Goal: Task Accomplishment & Management: Manage account settings

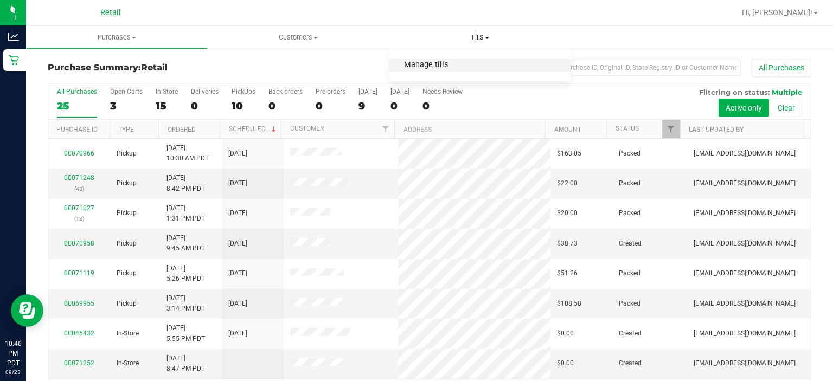
click at [451, 67] on span "Manage tills" at bounding box center [425, 65] width 73 height 9
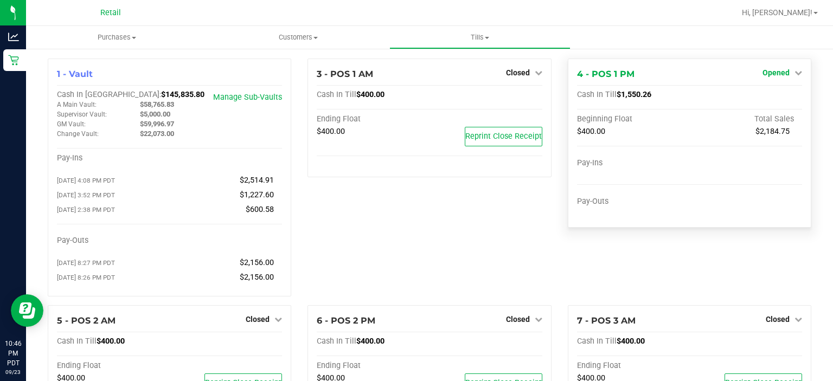
click at [781, 69] on link "Opened" at bounding box center [783, 72] width 40 height 9
click at [779, 93] on link "Close Till" at bounding box center [777, 95] width 29 height 9
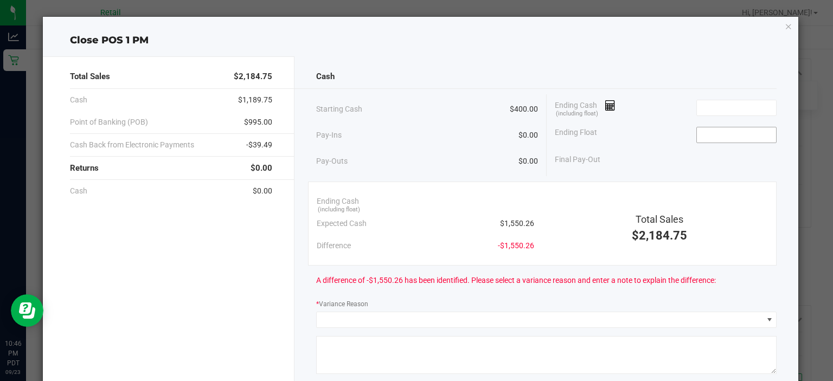
click at [733, 127] on input at bounding box center [737, 134] width 80 height 15
click at [709, 106] on input at bounding box center [737, 107] width 80 height 15
click at [697, 133] on input at bounding box center [737, 134] width 80 height 15
type input "$1,549.26"
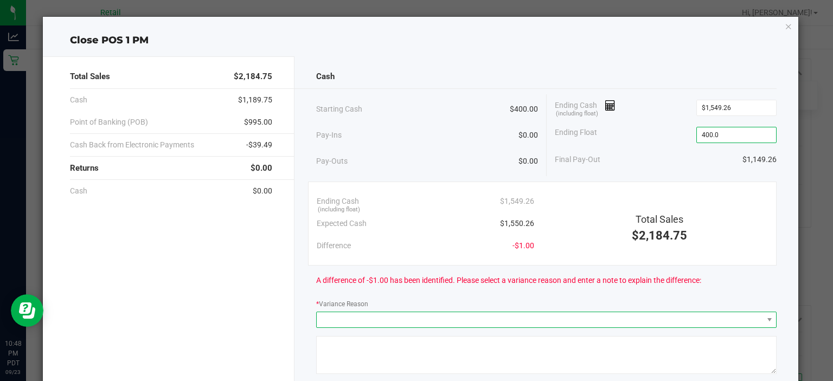
click at [339, 315] on span at bounding box center [540, 319] width 446 height 15
type input "$400.00"
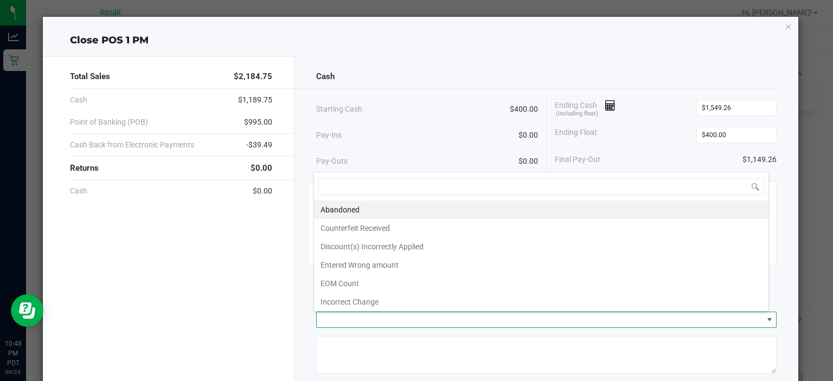
scroll to position [16, 456]
click at [364, 299] on li "Incorrect Change" at bounding box center [541, 302] width 455 height 18
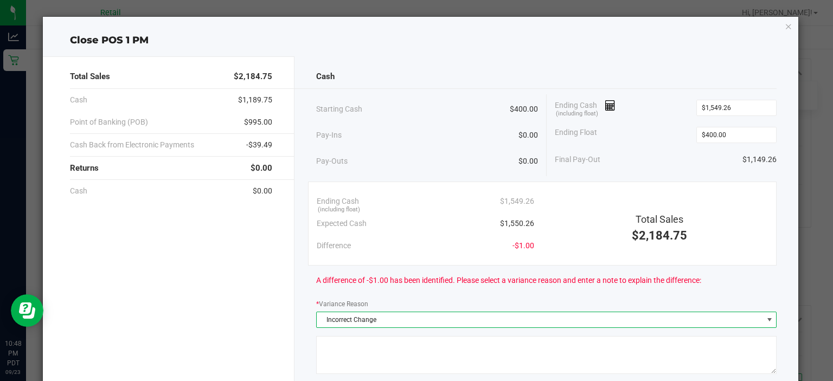
click at [338, 341] on textarea at bounding box center [546, 355] width 460 height 38
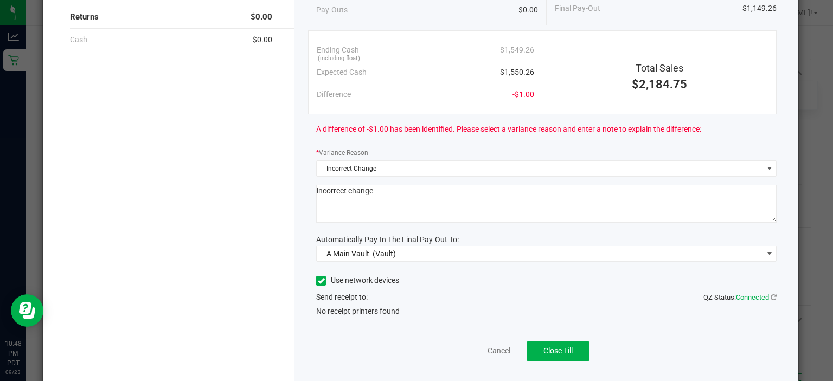
scroll to position [174, 0]
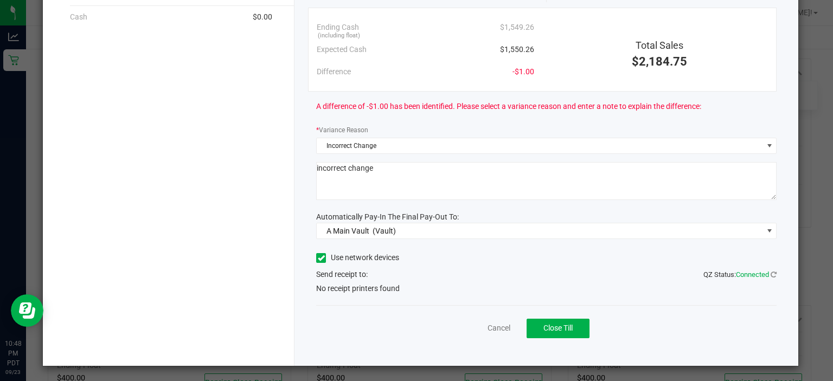
type textarea "incorrect change"
click at [318, 258] on icon at bounding box center [321, 258] width 7 height 0
click at [0, 0] on input "Use network devices" at bounding box center [0, 0] width 0 height 0
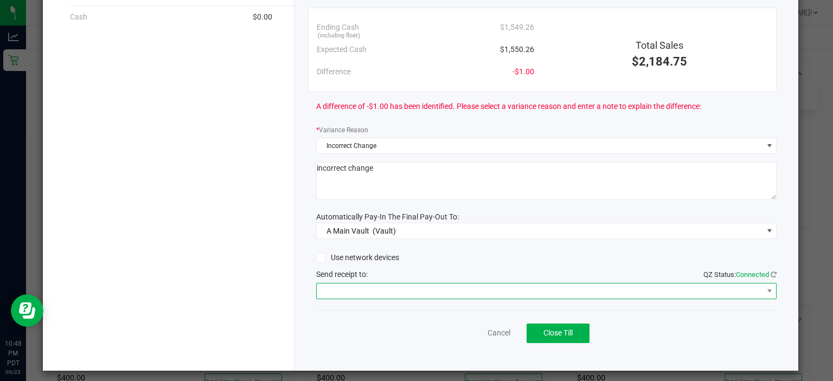
click at [373, 286] on span at bounding box center [540, 291] width 446 height 15
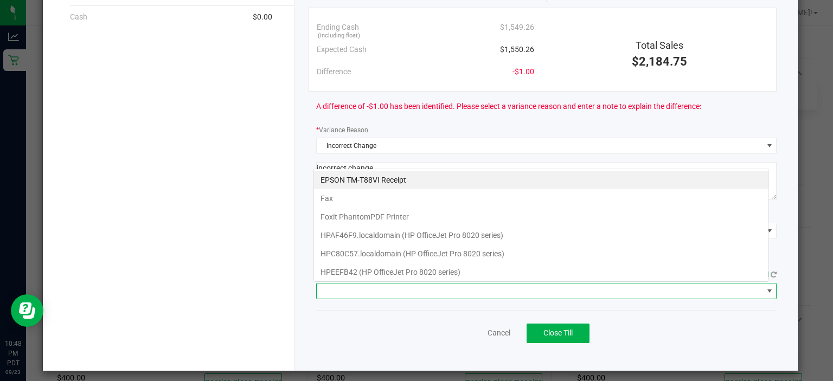
scroll to position [16, 456]
click at [765, 289] on span at bounding box center [769, 291] width 9 height 9
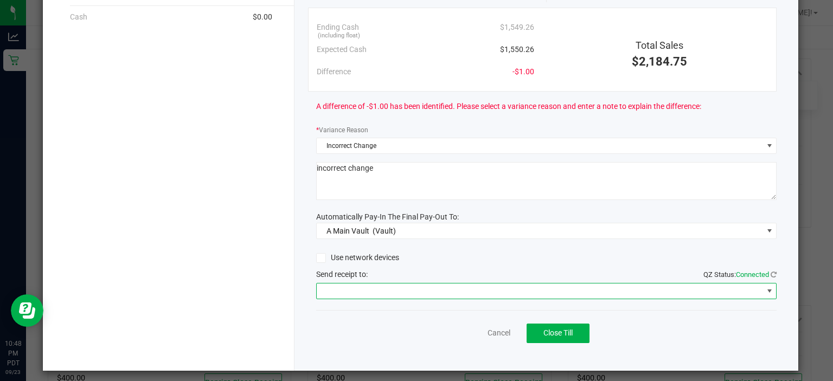
click at [765, 289] on span at bounding box center [769, 291] width 9 height 9
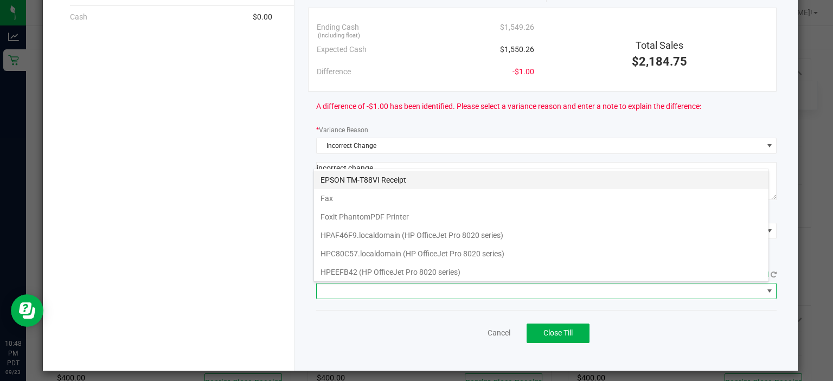
click at [395, 178] on Receipt "EPSON TM-T88VI Receipt" at bounding box center [541, 180] width 455 height 18
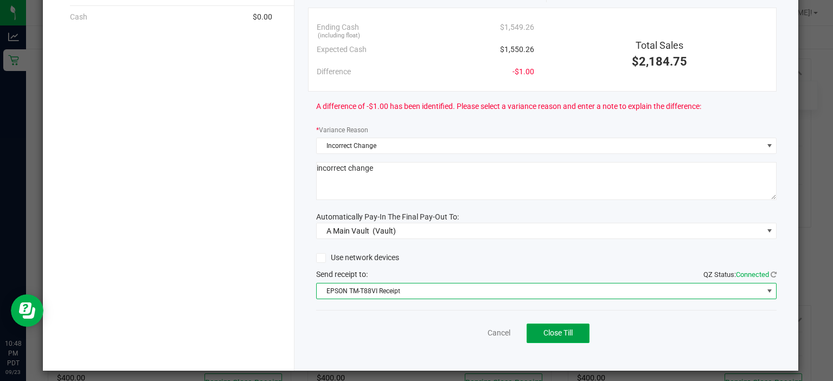
click at [553, 330] on span "Close Till" at bounding box center [557, 333] width 29 height 9
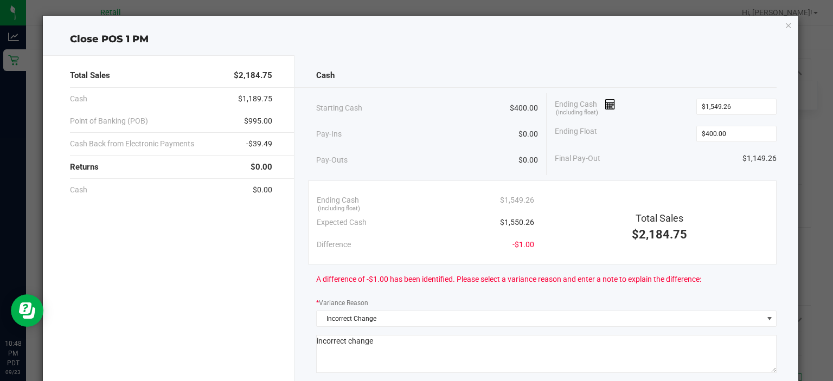
scroll to position [0, 0]
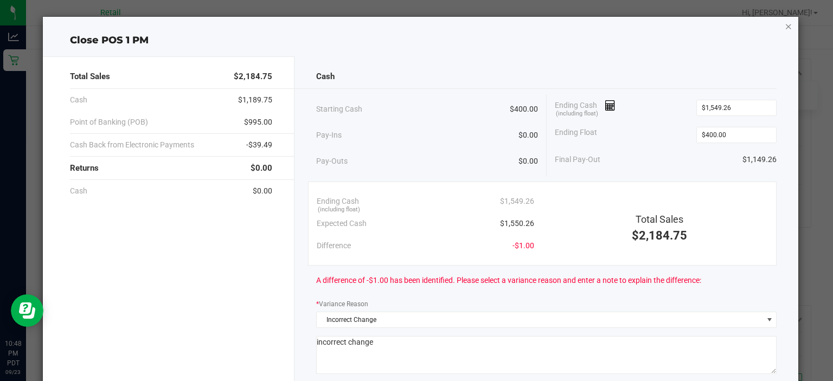
click at [785, 20] on icon "button" at bounding box center [789, 26] width 8 height 13
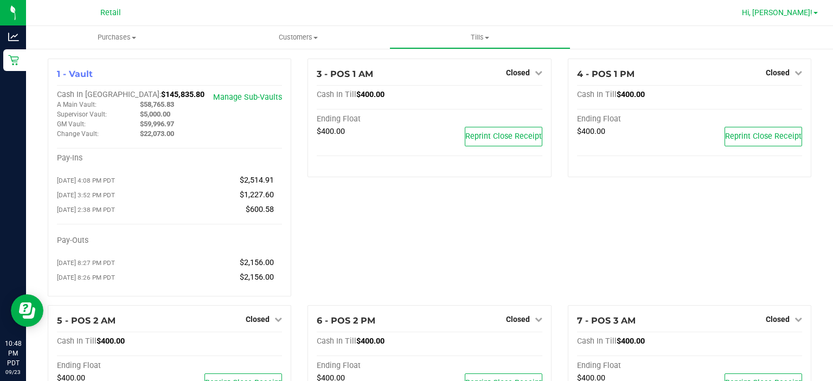
click at [820, 12] on link "Hi, [PERSON_NAME]!" at bounding box center [780, 12] width 85 height 11
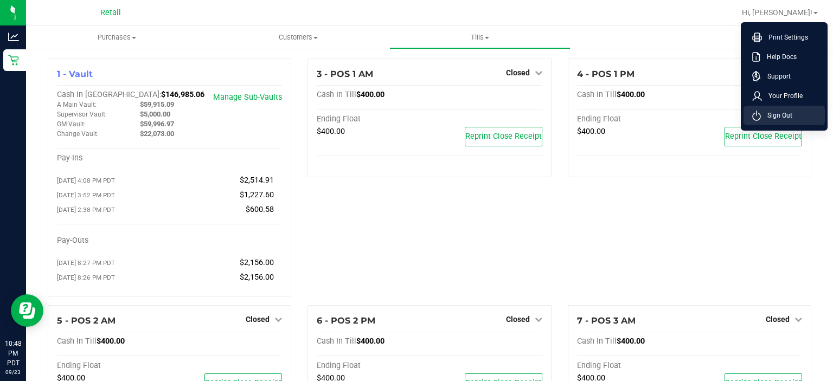
click at [783, 117] on span "Sign Out" at bounding box center [776, 115] width 31 height 11
